Goal: Check status: Check status

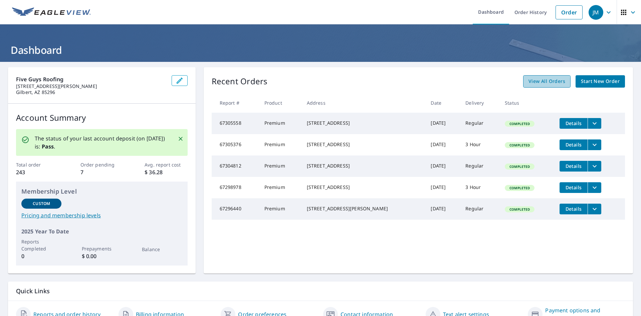
click at [530, 83] on span "View All Orders" at bounding box center [547, 81] width 37 height 8
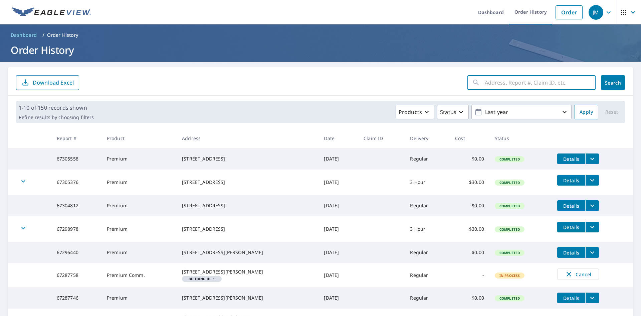
click at [505, 87] on input "text" at bounding box center [540, 82] width 111 height 19
type input "1870 w [GEOGRAPHIC_DATA]"
click button "Search" at bounding box center [613, 82] width 24 height 15
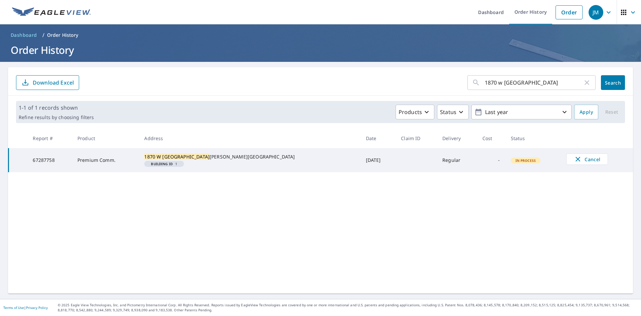
click at [361, 165] on td "[DATE]" at bounding box center [378, 160] width 35 height 24
click at [298, 184] on div "1870 w [PERSON_NAME] ​ Search Download Excel 1-1 of 1 records shown Refine resu…" at bounding box center [320, 180] width 625 height 226
click at [298, 181] on div "1870 w [PERSON_NAME] ​ Search Download Excel 1-1 of 1 records shown Refine resu…" at bounding box center [320, 180] width 625 height 226
